Goal: Find specific page/section: Find specific page/section

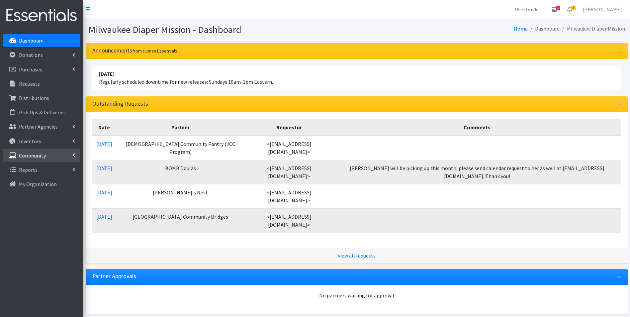
click at [24, 157] on p "Community" at bounding box center [32, 155] width 27 height 7
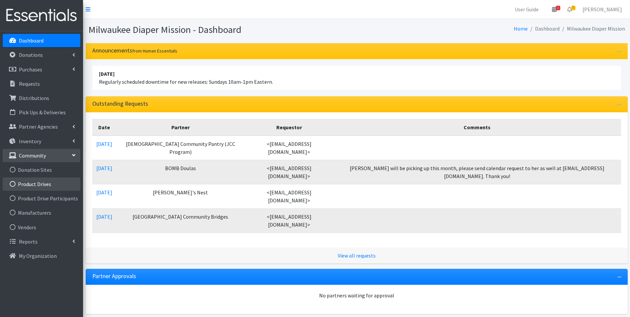
click at [24, 185] on link "Product Drives" at bounding box center [42, 183] width 78 height 13
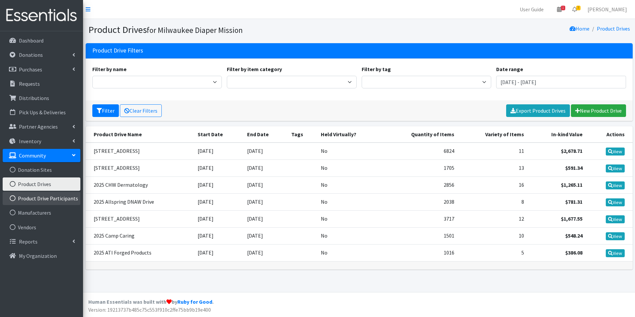
click at [30, 196] on link "Product Drive Participants" at bounding box center [42, 198] width 78 height 13
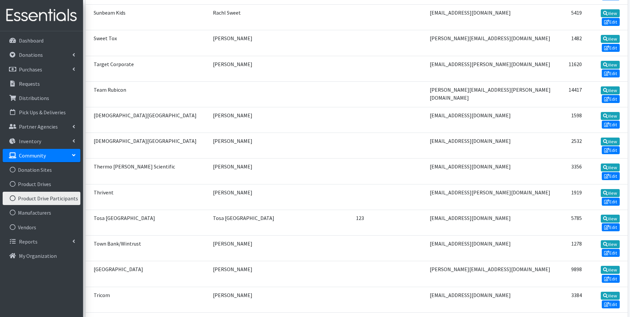
scroll to position [3323, 0]
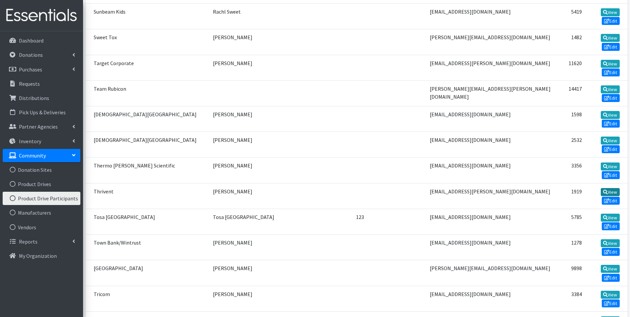
click at [617, 190] on link "View" at bounding box center [610, 192] width 19 height 8
